Goal: Navigation & Orientation: Go to known website

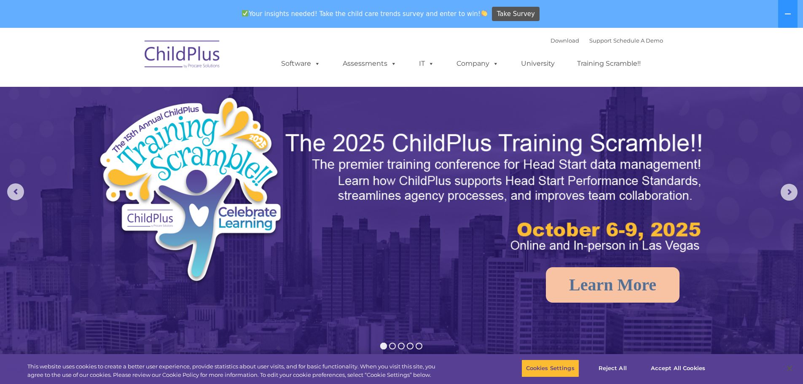
select select "MEDIUM"
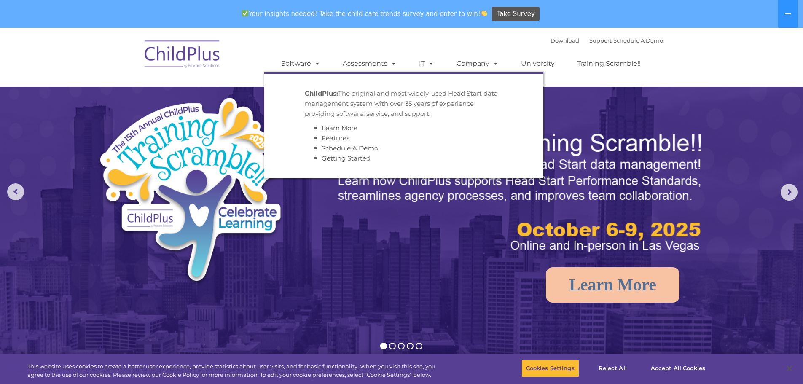
select select "MEDIUM"
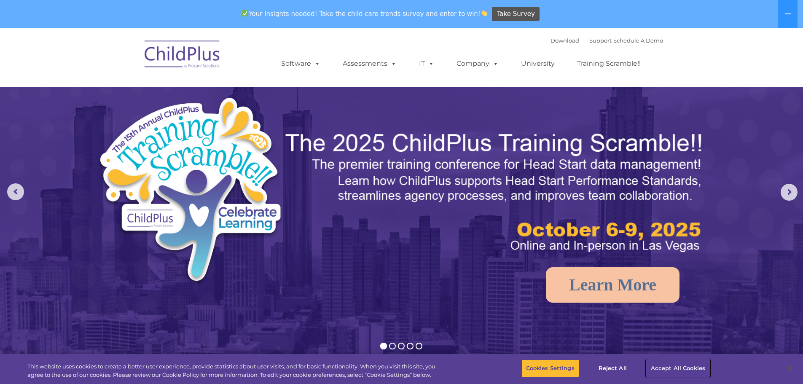
click at [678, 368] on button "Accept All Cookies" at bounding box center [678, 369] width 64 height 18
